Goal: Find specific page/section: Find specific page/section

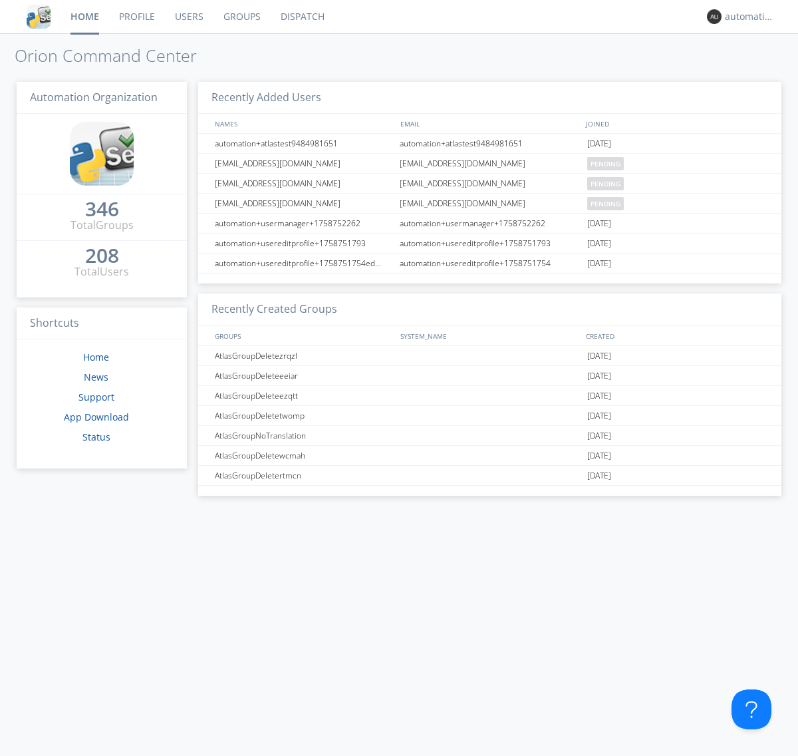
click at [301, 17] on link "Dispatch" at bounding box center [303, 16] width 64 height 33
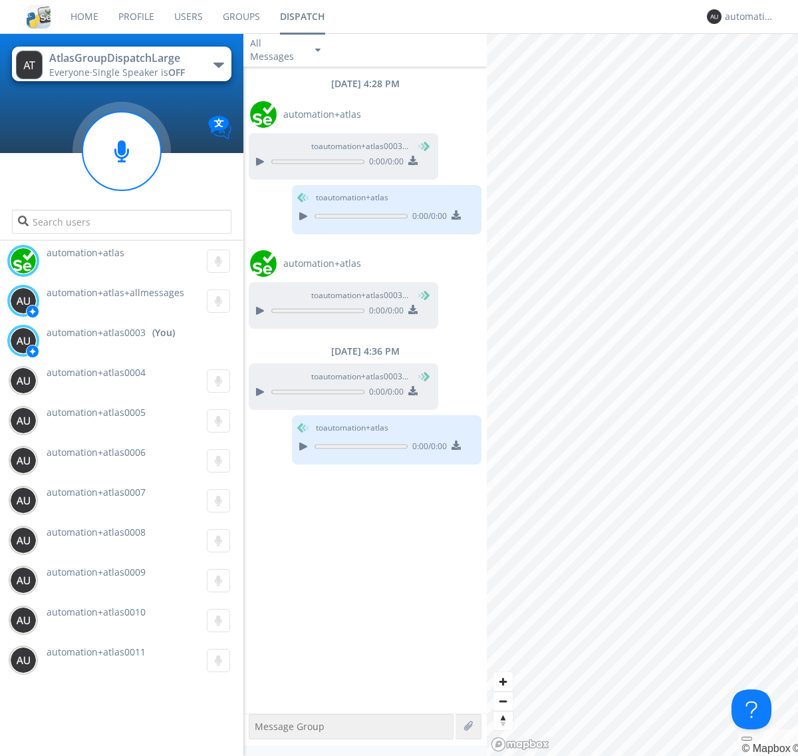
click at [218, 65] on div "button" at bounding box center [219, 65] width 11 height 5
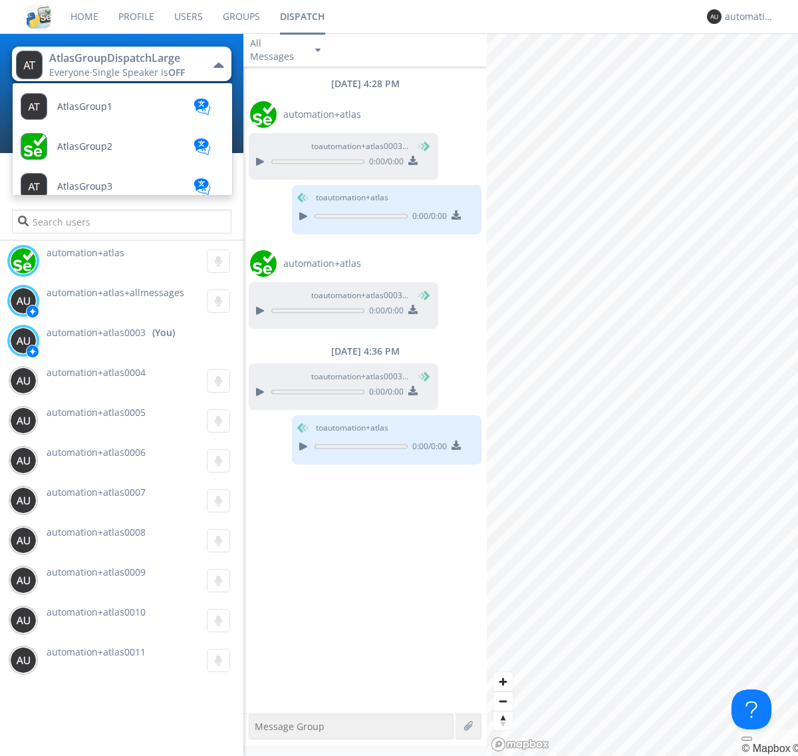
click at [100, 661] on span "AtlasGroupDispatch" at bounding box center [101, 666] width 89 height 10
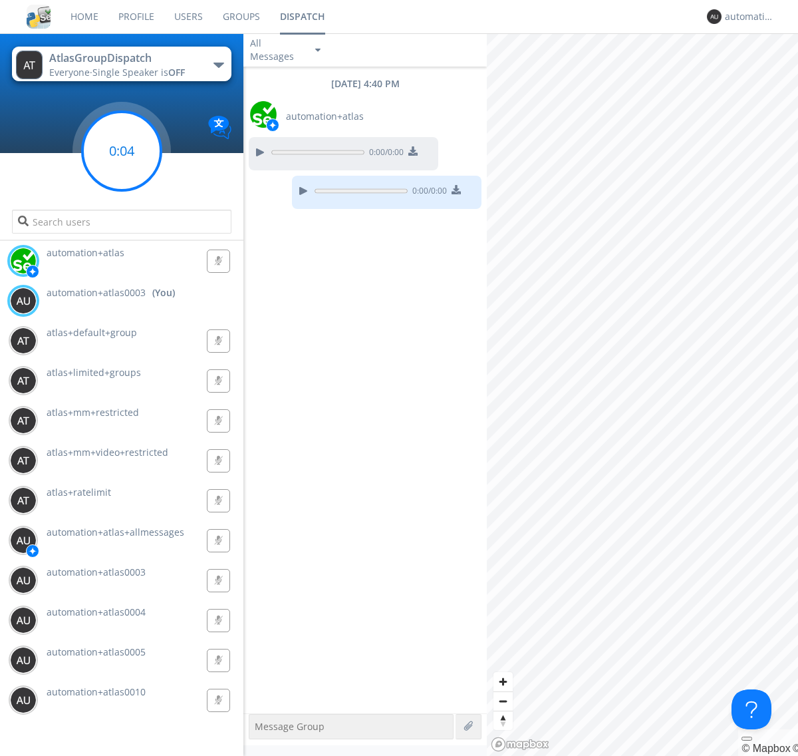
click at [122, 151] on g at bounding box center [121, 151] width 78 height 78
click at [218, 65] on div "button" at bounding box center [219, 65] width 11 height 5
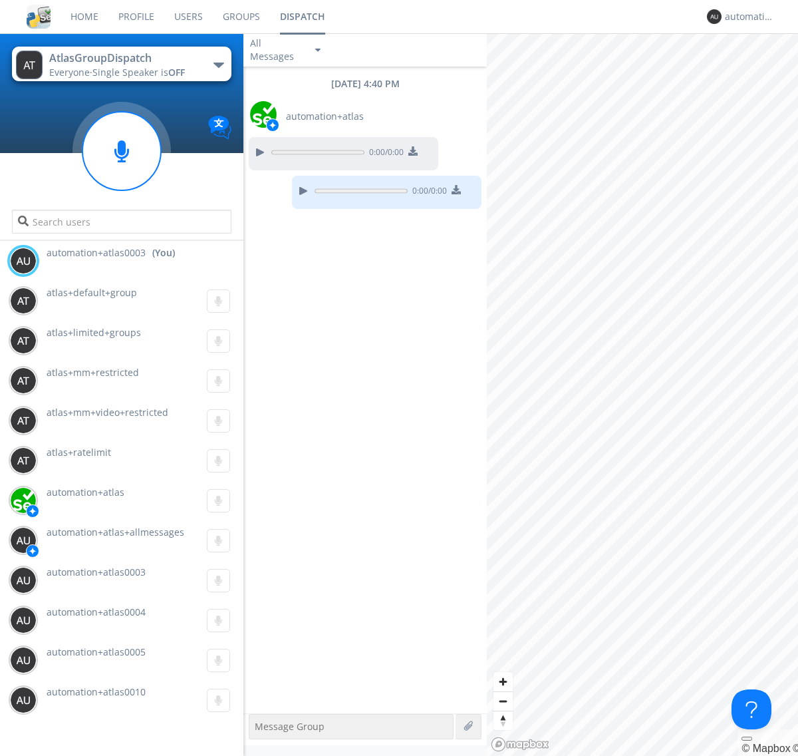
click at [0, 0] on span "AtlasGroupDispatch2" at bounding box center [0, 0] width 0 height 0
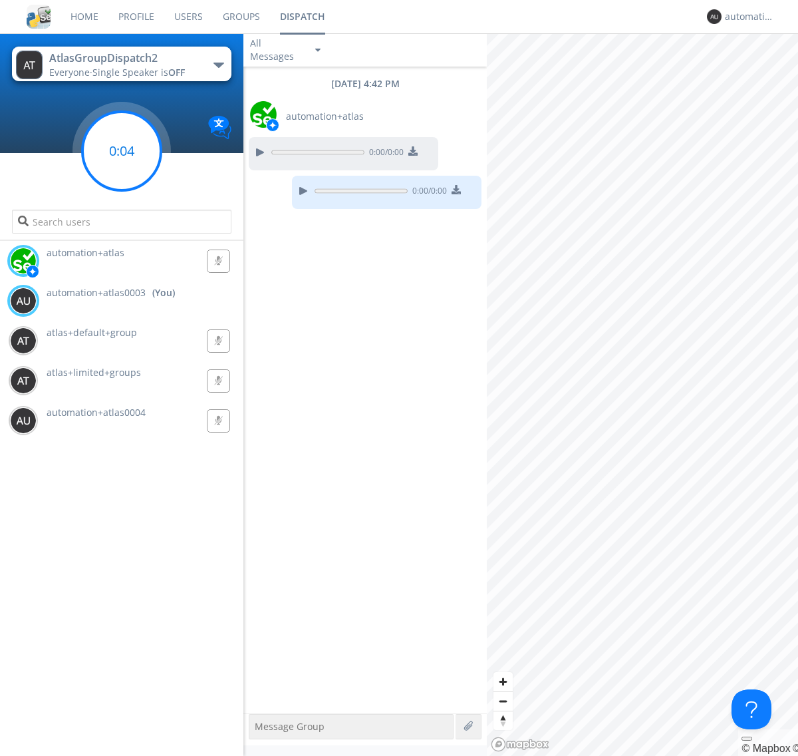
click at [122, 151] on g at bounding box center [121, 151] width 78 height 78
